Goal: Task Accomplishment & Management: Manage account settings

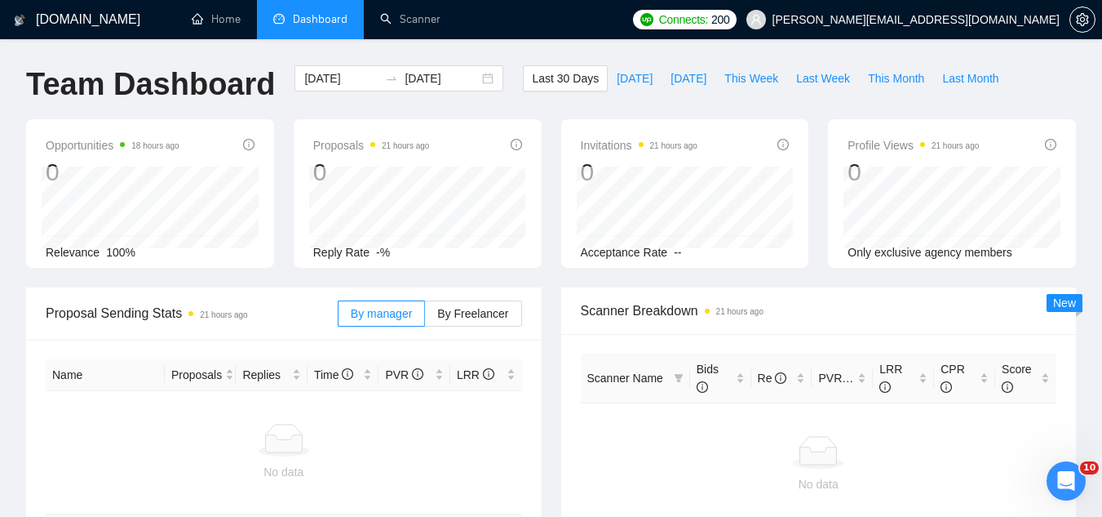
click at [947, 20] on span "[PERSON_NAME][EMAIL_ADDRESS][DOMAIN_NAME]" at bounding box center [916, 20] width 287 height 0
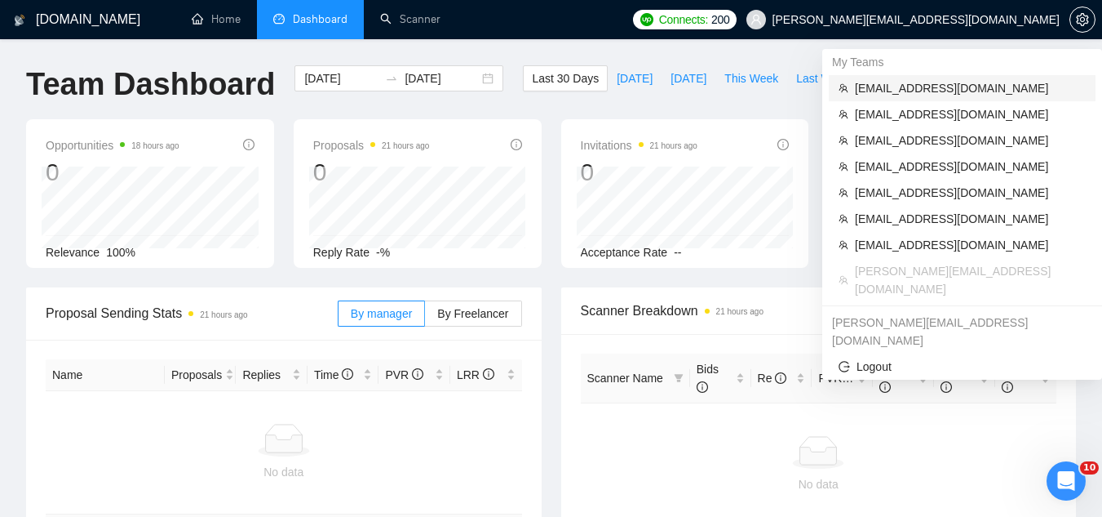
click at [921, 97] on li "[EMAIL_ADDRESS][DOMAIN_NAME]" at bounding box center [962, 88] width 267 height 26
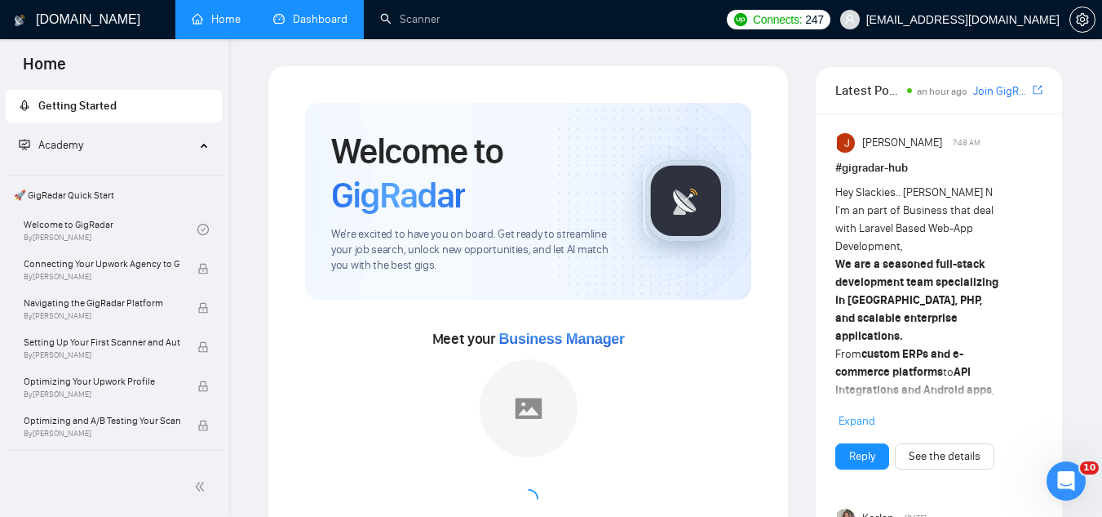
click at [317, 20] on link "Dashboard" at bounding box center [310, 19] width 74 height 14
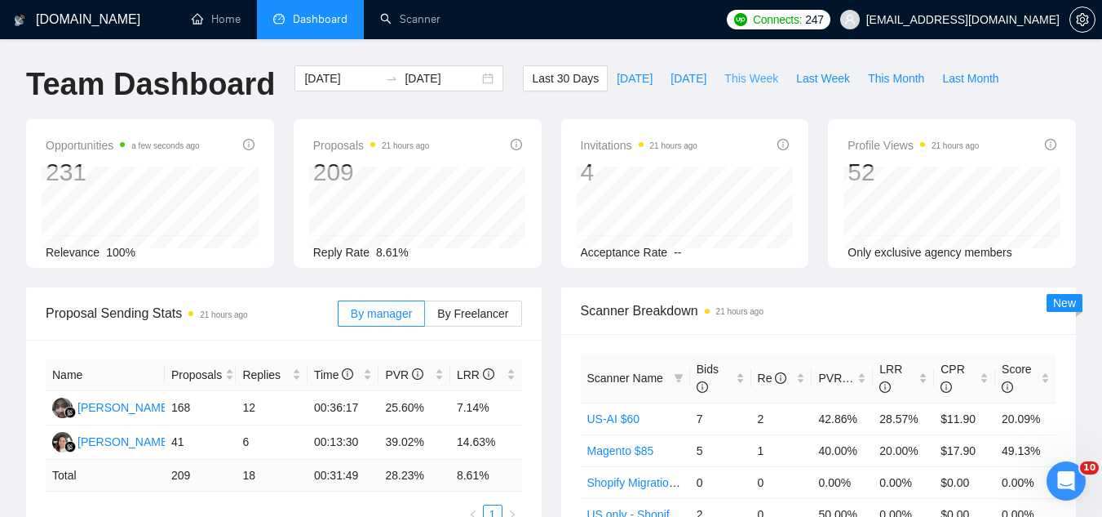
click at [729, 79] on span "This Week" at bounding box center [752, 78] width 54 height 18
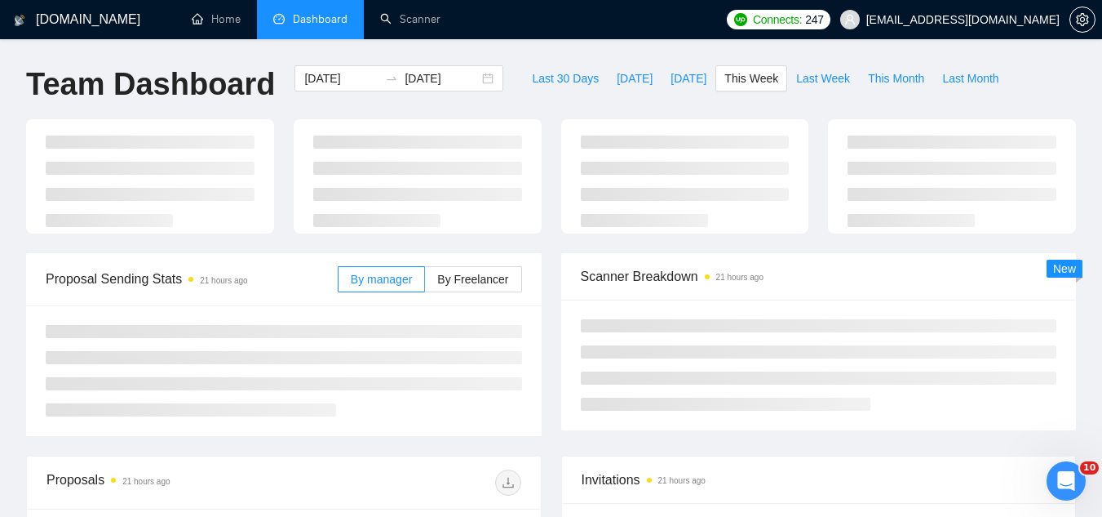
type input "[DATE]"
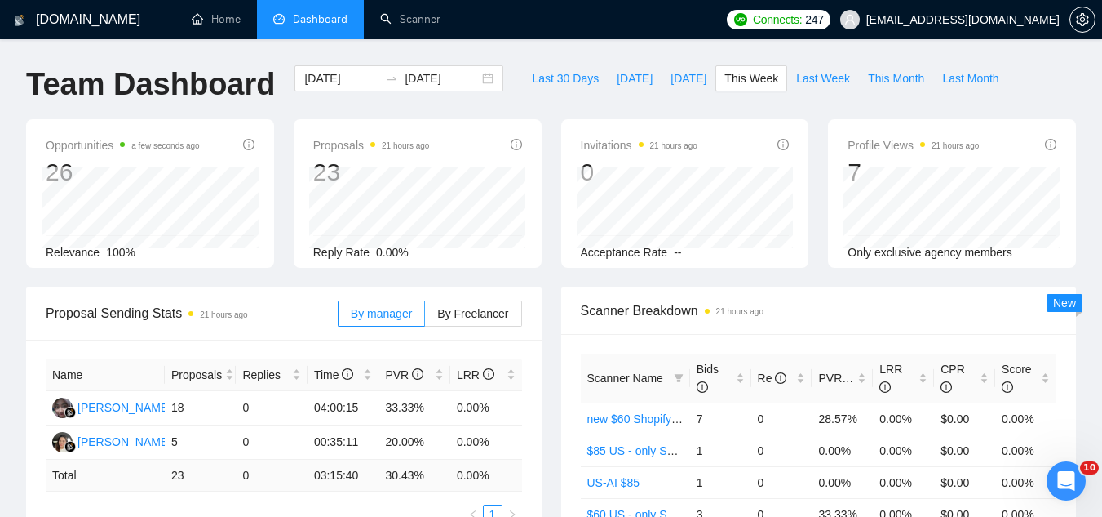
click at [1003, 20] on span "[EMAIL_ADDRESS][DOMAIN_NAME]" at bounding box center [963, 20] width 193 height 0
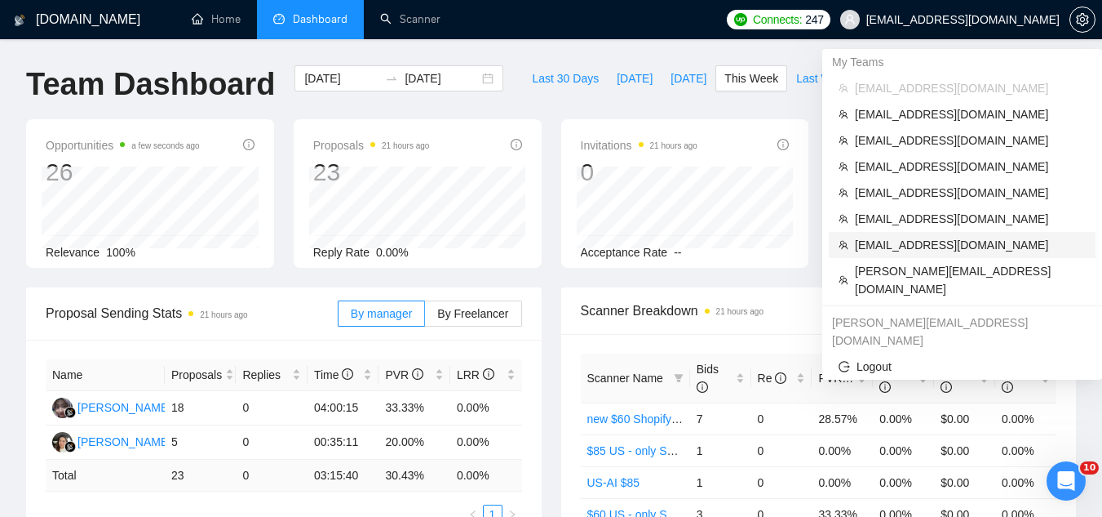
click at [962, 247] on span "[EMAIL_ADDRESS][DOMAIN_NAME]" at bounding box center [970, 245] width 231 height 18
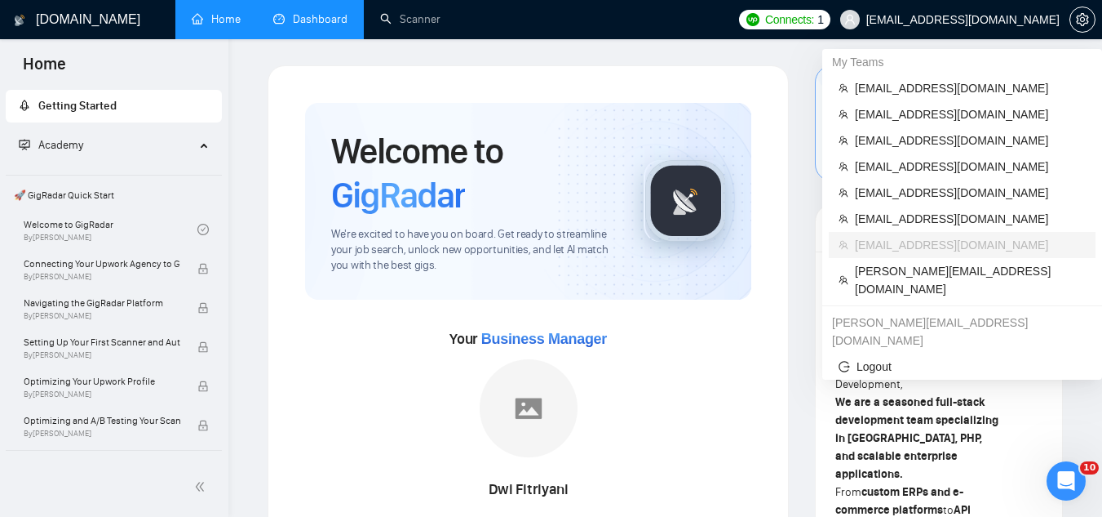
click at [948, 33] on span "[EMAIL_ADDRESS][DOMAIN_NAME]" at bounding box center [950, 19] width 239 height 52
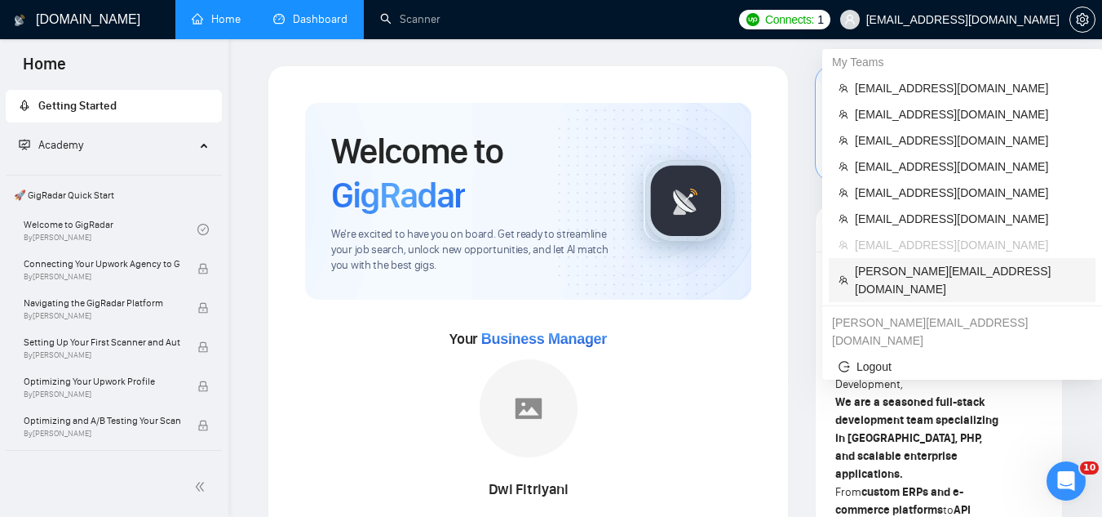
click at [945, 264] on span "[PERSON_NAME][EMAIL_ADDRESS][DOMAIN_NAME]" at bounding box center [970, 280] width 231 height 36
